Goal: Information Seeking & Learning: Learn about a topic

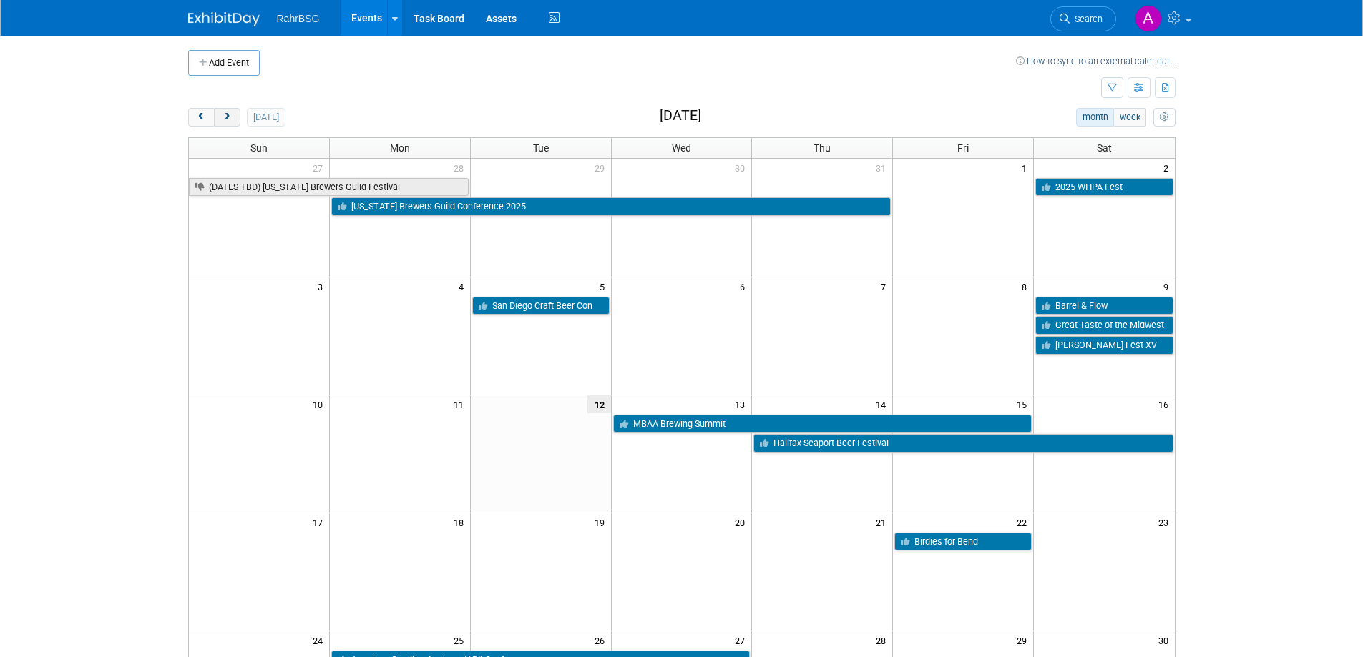
click at [227, 119] on span "next" at bounding box center [227, 117] width 11 height 9
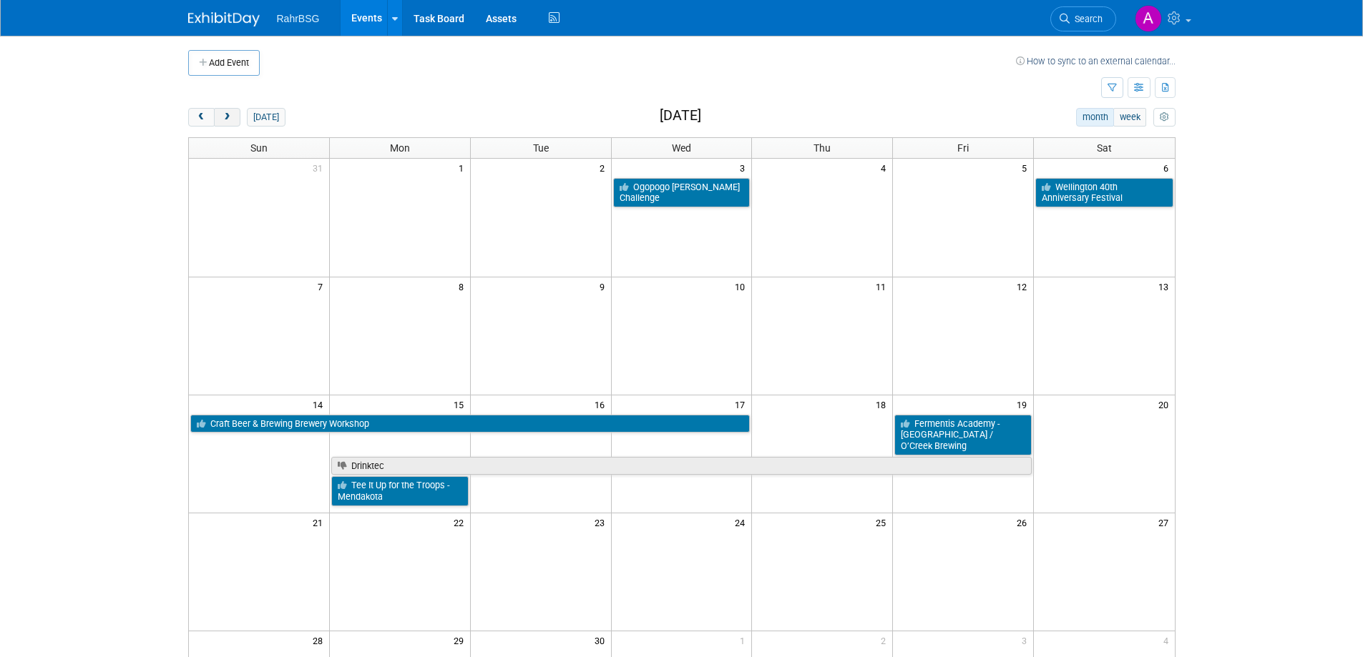
click at [227, 119] on span "next" at bounding box center [227, 117] width 11 height 9
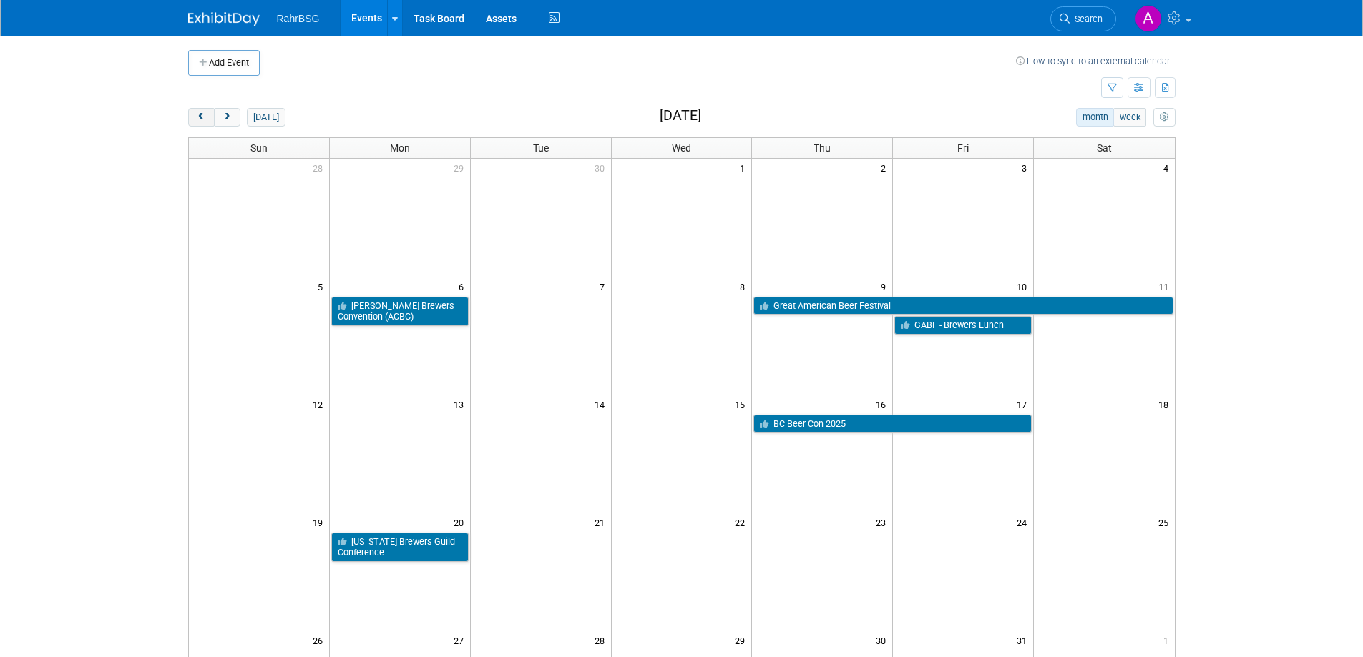
click at [192, 112] on button "prev" at bounding box center [201, 117] width 26 height 19
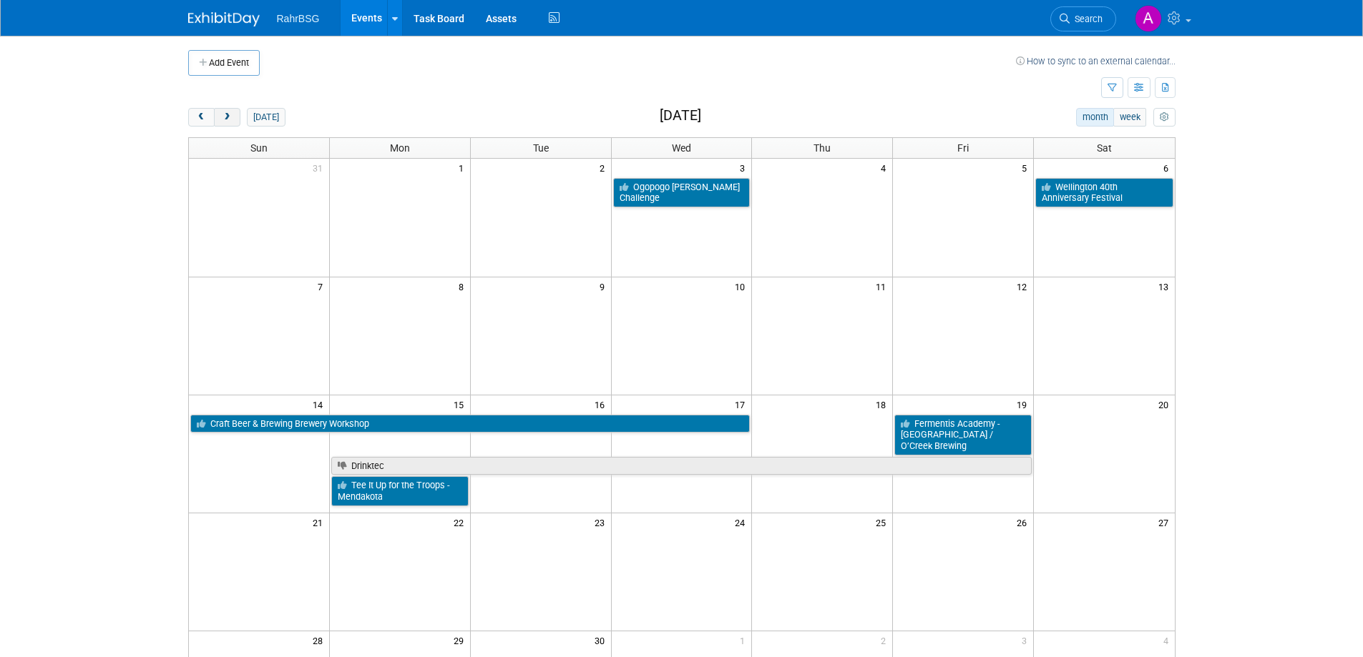
click at [232, 115] on span "next" at bounding box center [227, 117] width 11 height 9
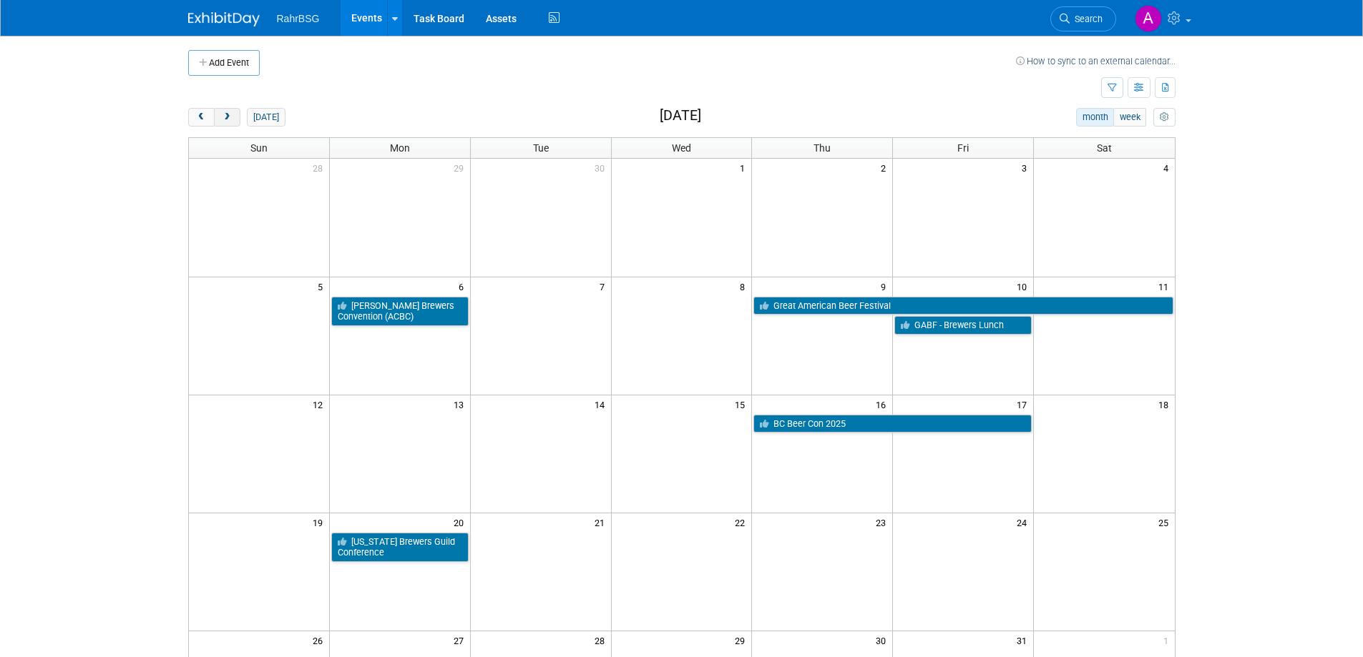
click at [230, 119] on span "next" at bounding box center [227, 117] width 11 height 9
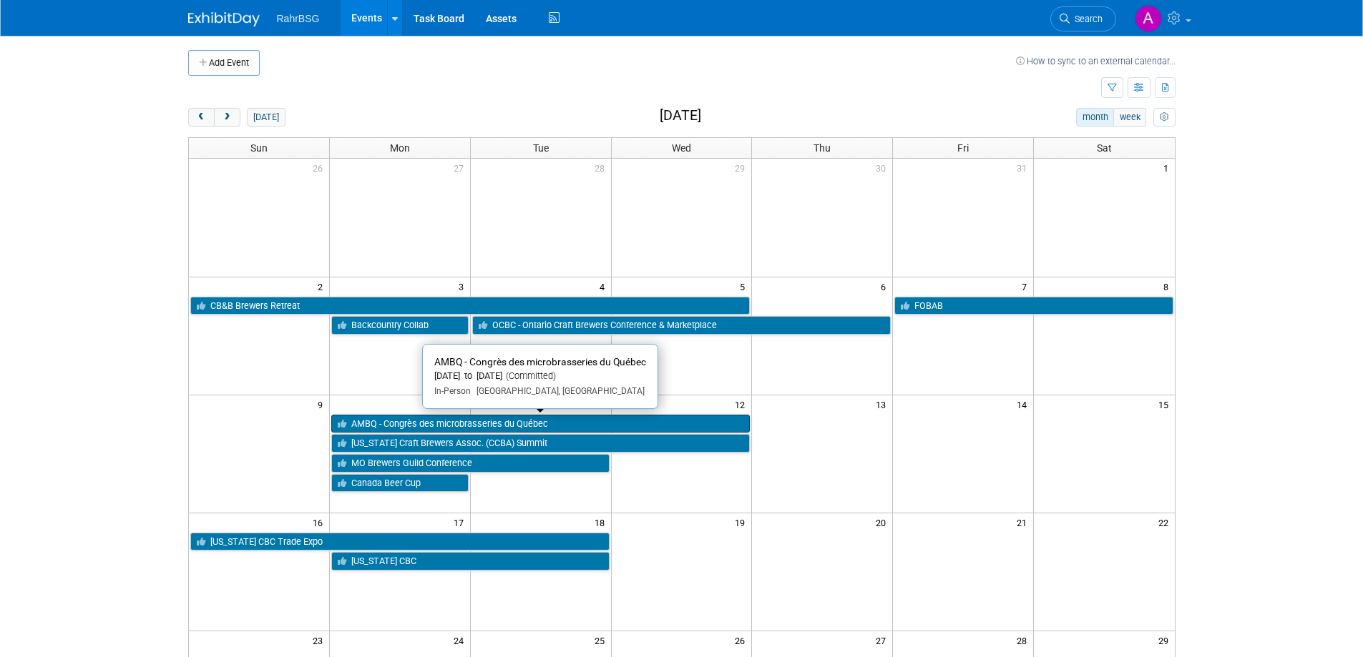
click at [466, 424] on link "AMBQ - Congrès des microbrasseries du Québec" at bounding box center [540, 424] width 419 height 19
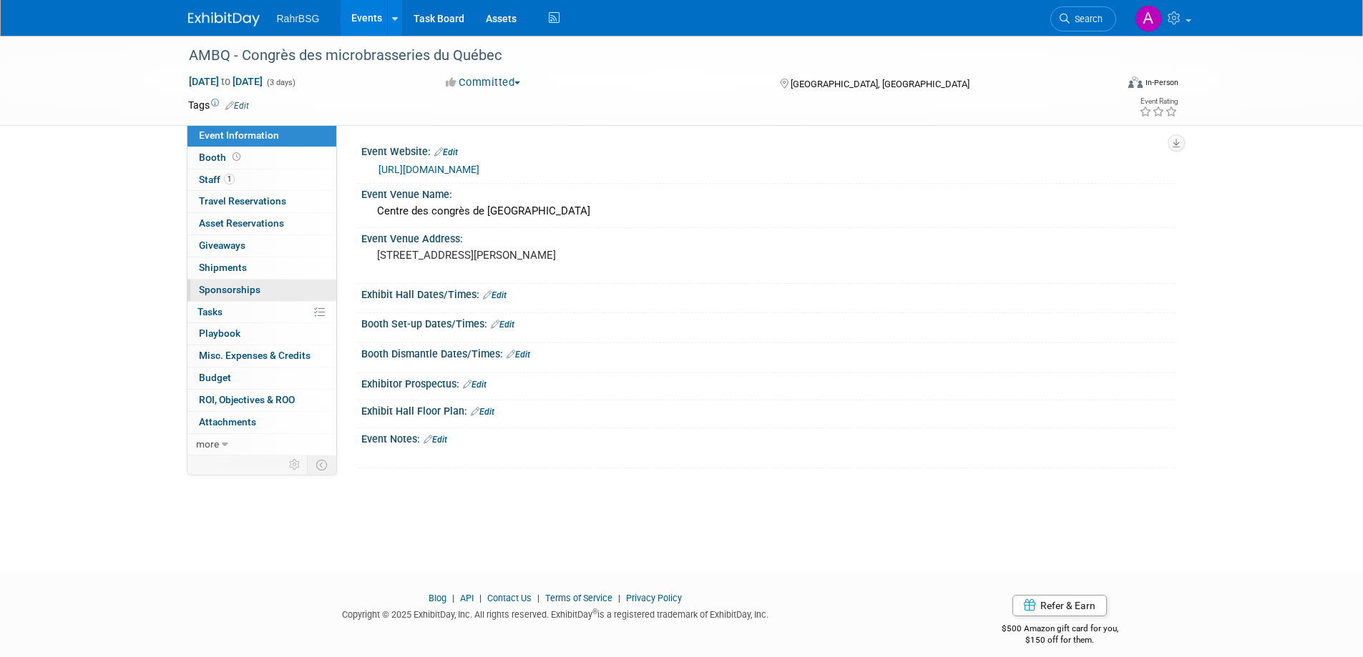
click at [252, 288] on span "Sponsorships 0" at bounding box center [230, 289] width 62 height 11
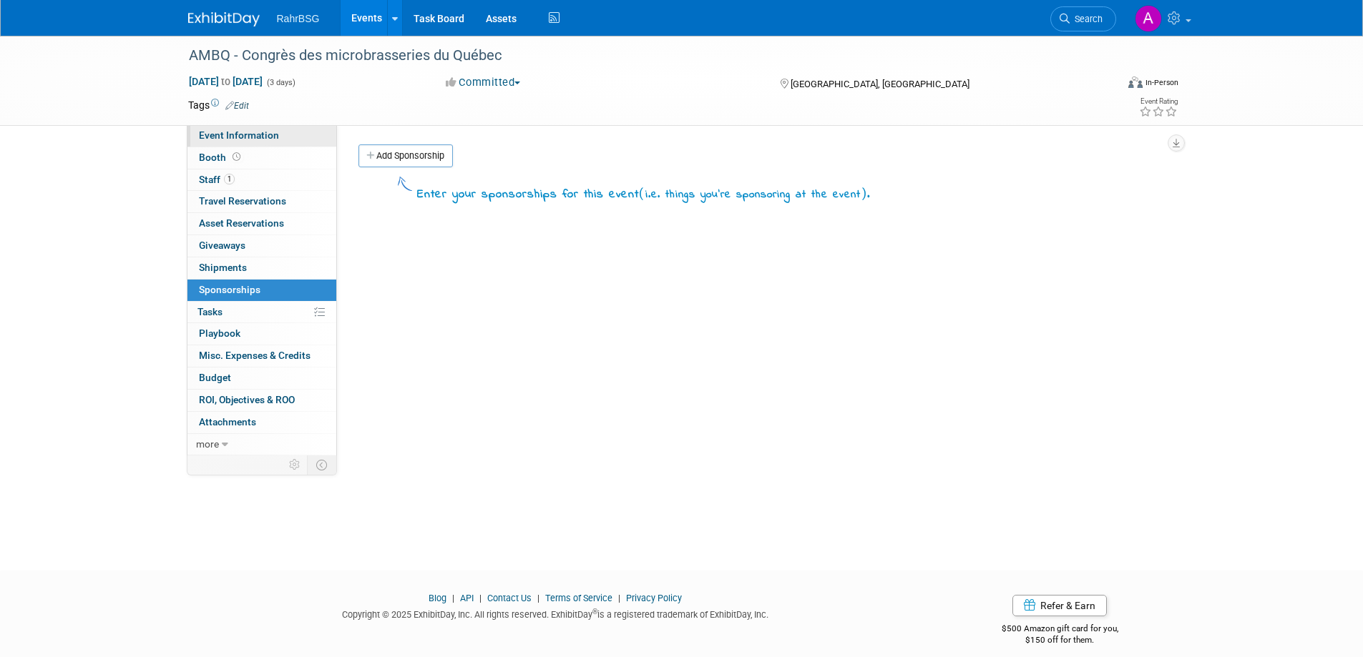
click at [232, 139] on span "Event Information" at bounding box center [239, 134] width 80 height 11
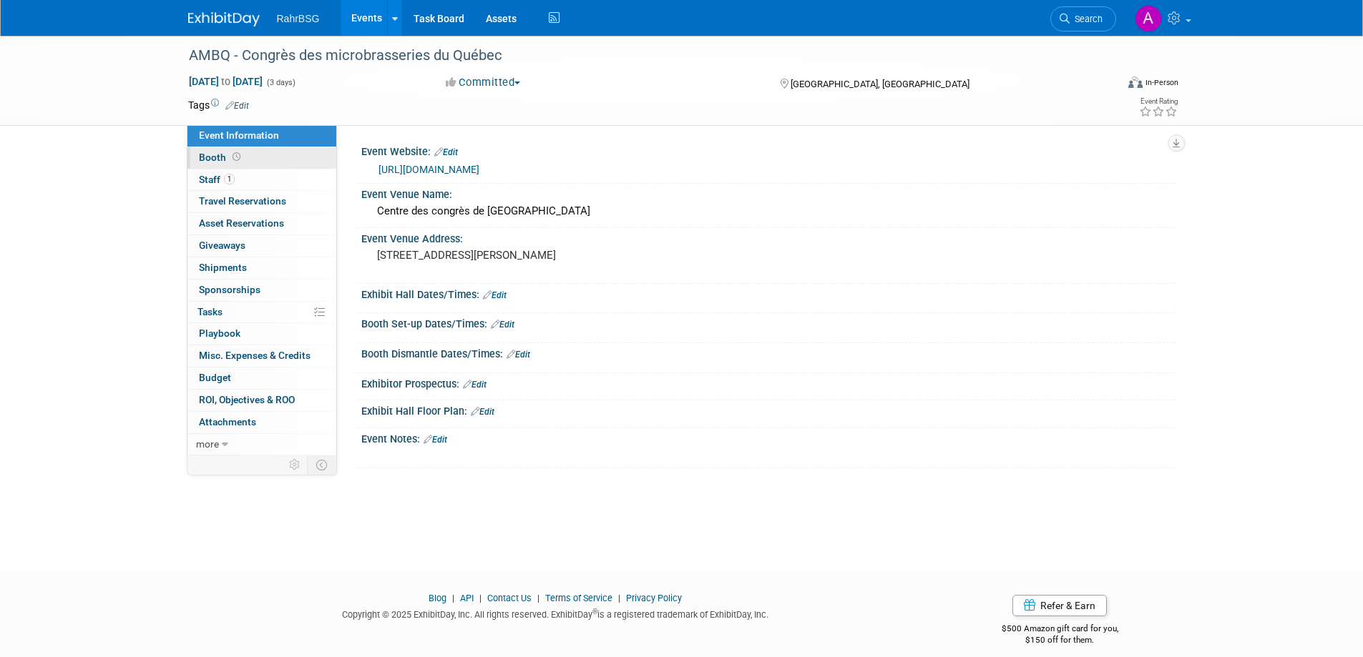
click at [222, 157] on span "Booth" at bounding box center [221, 157] width 44 height 11
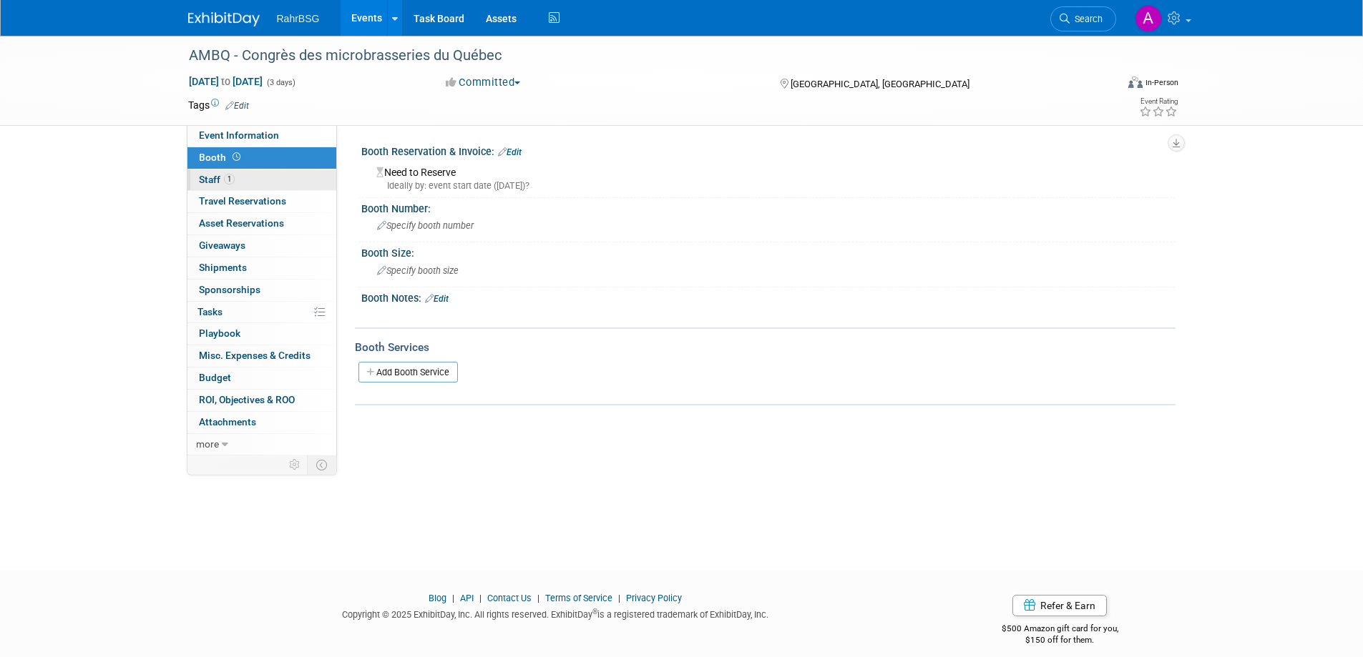
click at [223, 184] on span "Staff 1" at bounding box center [217, 179] width 36 height 11
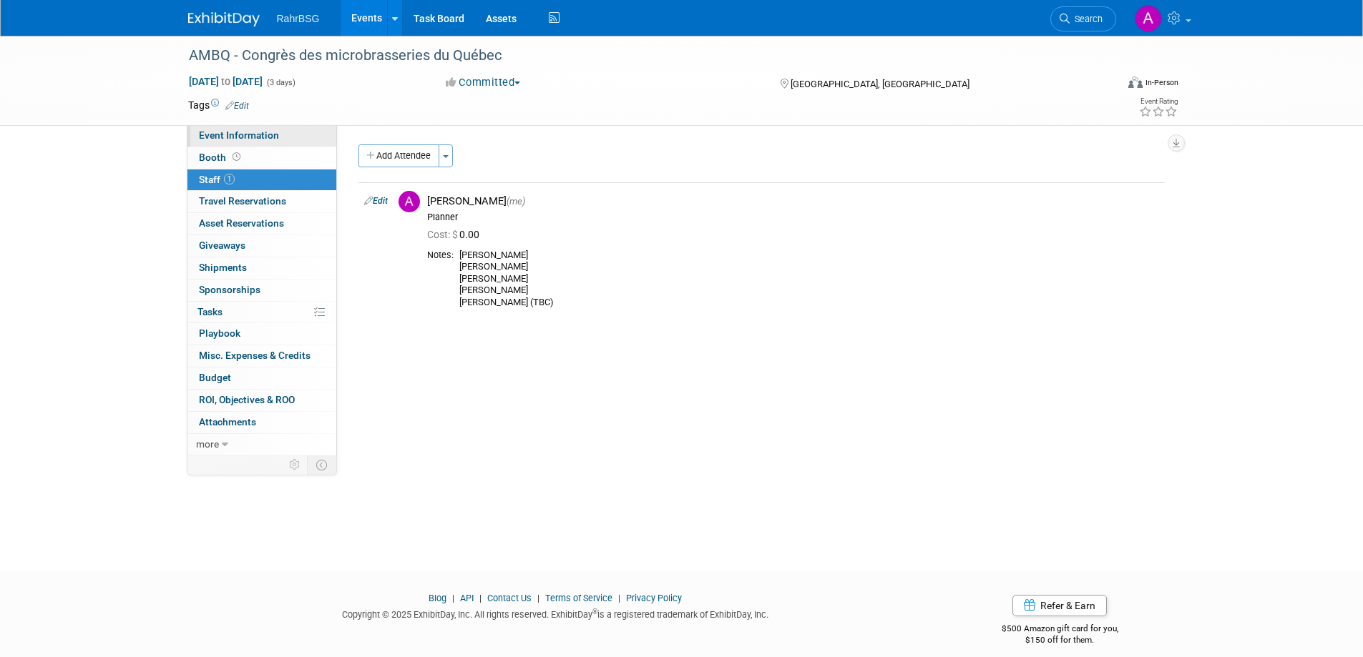
click at [237, 132] on span "Event Information" at bounding box center [239, 134] width 80 height 11
